Goal: Task Accomplishment & Management: Manage account settings

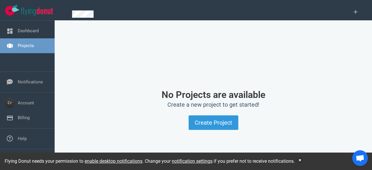
scroll to position [73, 0]
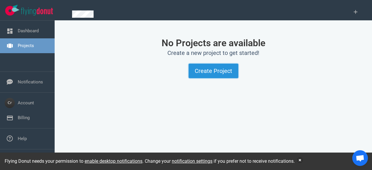
click at [195, 71] on button "Create Project" at bounding box center [214, 71] width 50 height 15
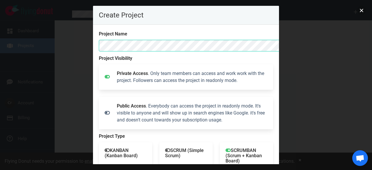
click at [360, 9] on button "close" at bounding box center [361, 10] width 9 height 9
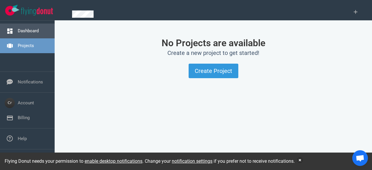
click at [31, 32] on link "Dashboard" at bounding box center [28, 30] width 21 height 5
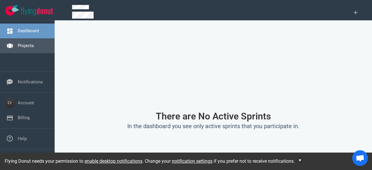
click at [31, 46] on link "Projects" at bounding box center [26, 45] width 16 height 5
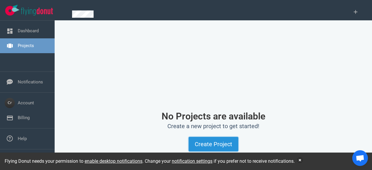
click at [225, 144] on button "Create Project" at bounding box center [214, 144] width 50 height 15
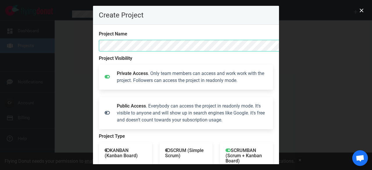
scroll to position [111, 0]
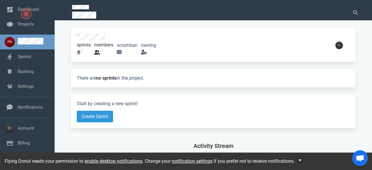
scroll to position [44, 0]
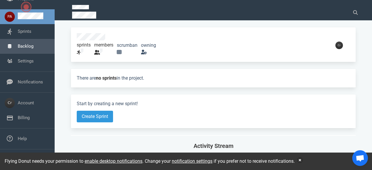
click at [28, 46] on link "Backlog" at bounding box center [26, 46] width 16 height 5
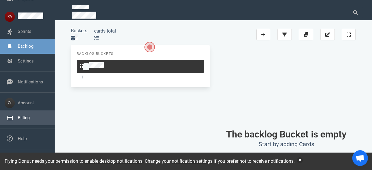
click at [18, 117] on link "Billing" at bounding box center [24, 117] width 12 height 5
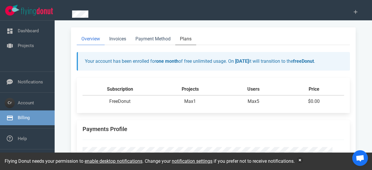
click at [182, 40] on link "Plans" at bounding box center [185, 39] width 21 height 12
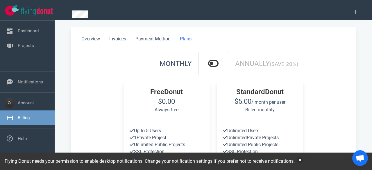
scroll to position [87, 0]
